Goal: Check status: Check status

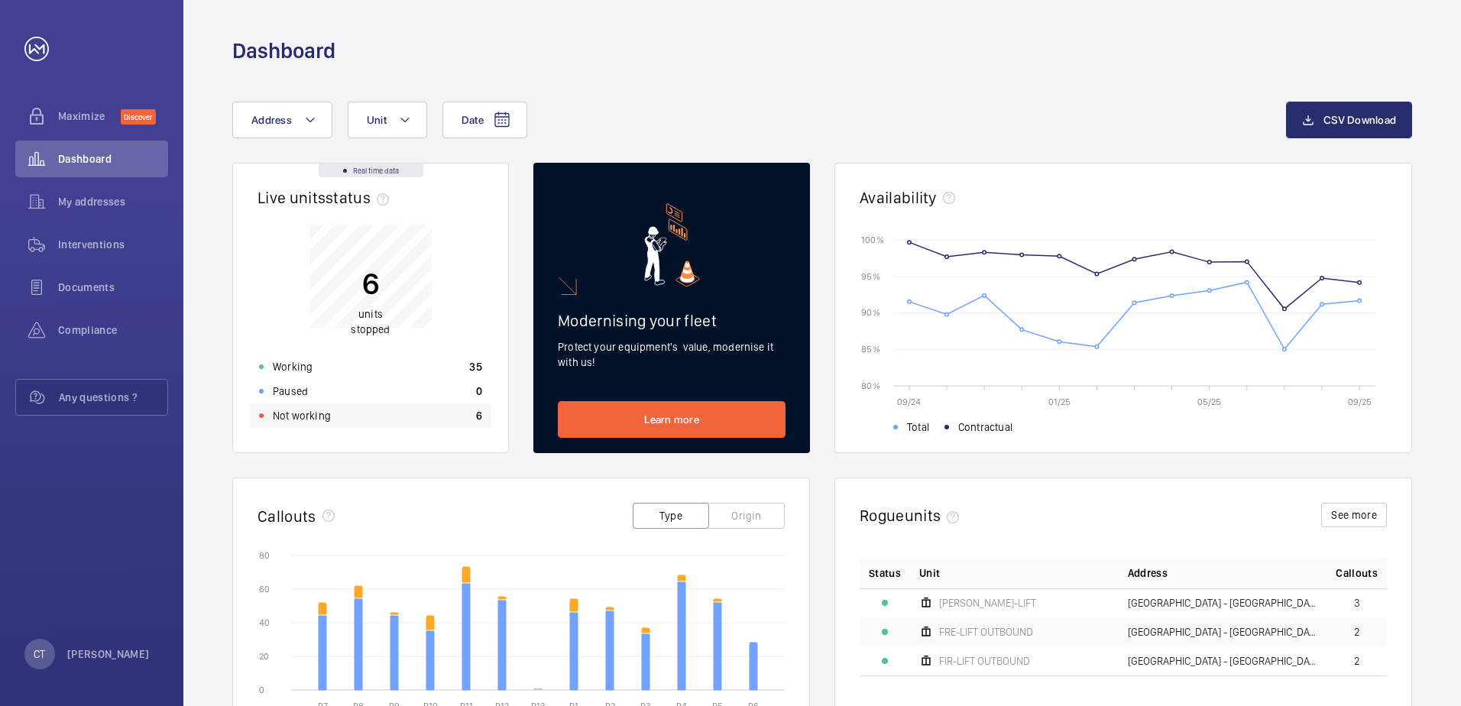
click at [318, 420] on p "Not working" at bounding box center [302, 415] width 58 height 15
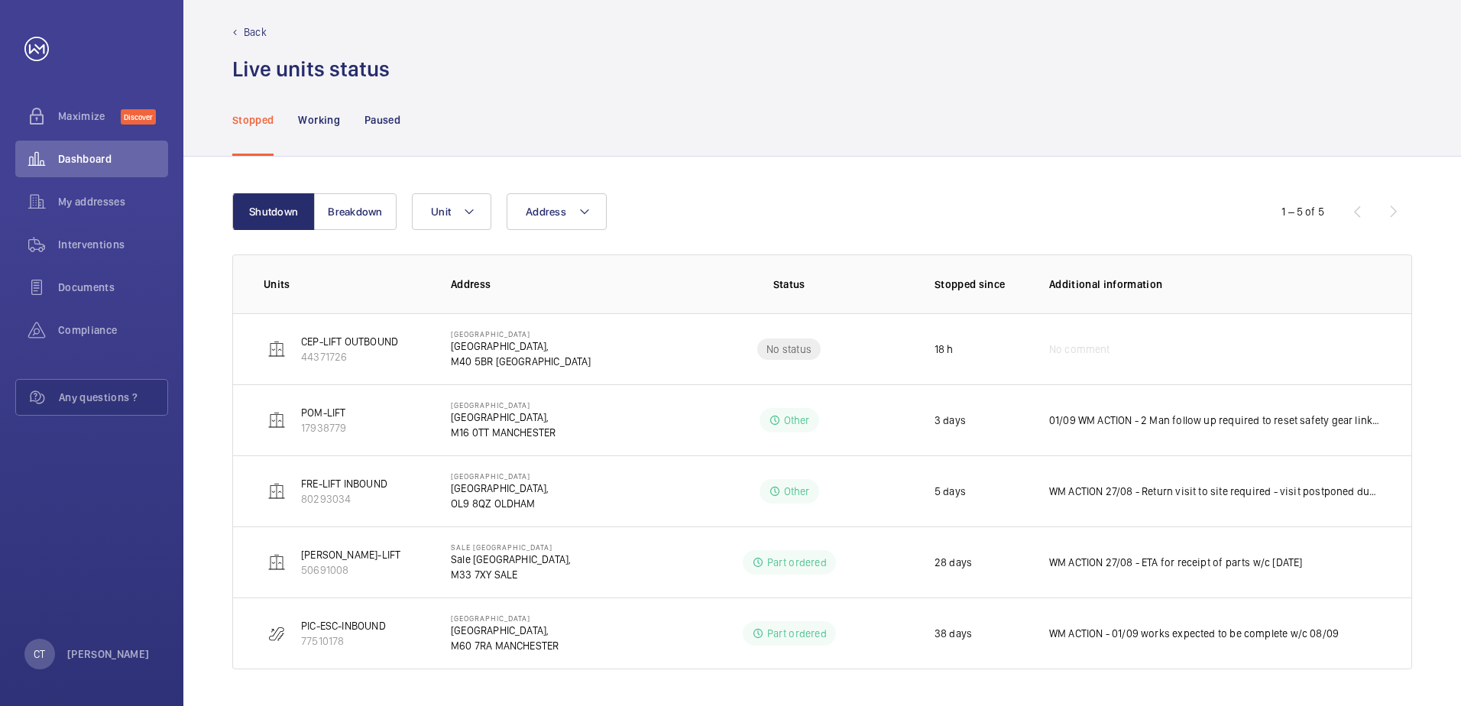
scroll to position [11, 0]
click at [802, 96] on div "Stopped Working Paused" at bounding box center [822, 121] width 1180 height 73
